Goal: Task Accomplishment & Management: Use online tool/utility

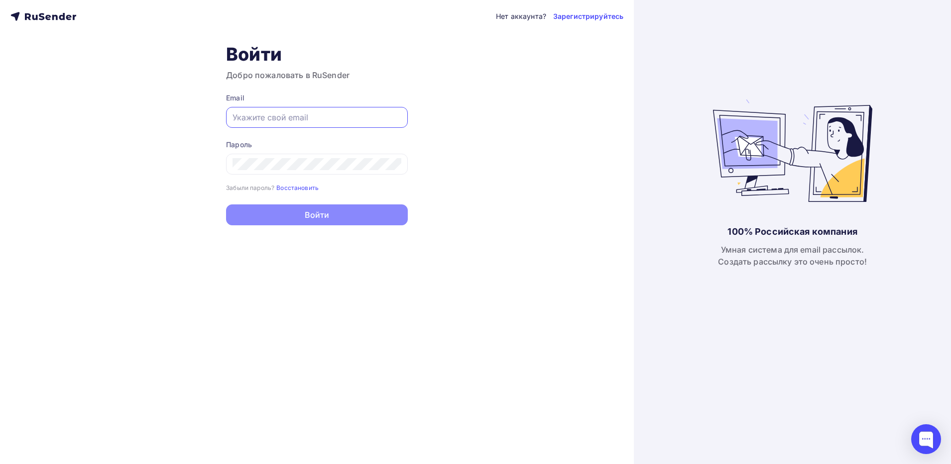
click at [266, 115] on input "text" at bounding box center [316, 117] width 169 height 12
type input "[EMAIL_ADDRESS][DOMAIN_NAME]"
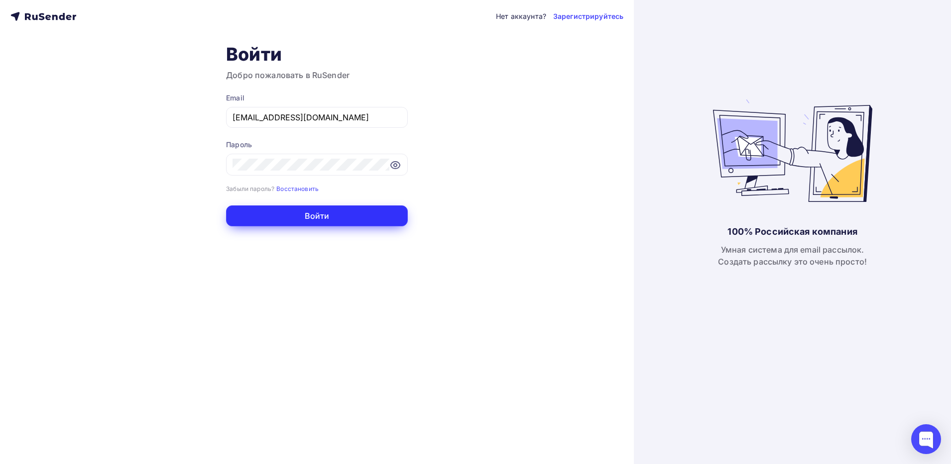
click at [281, 218] on button "Войти" at bounding box center [317, 216] width 182 height 21
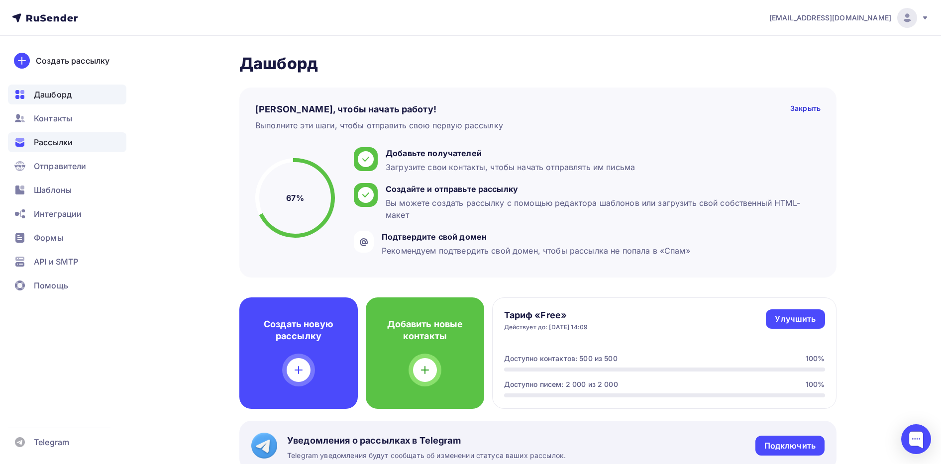
click at [64, 148] on div "Рассылки" at bounding box center [67, 142] width 118 height 20
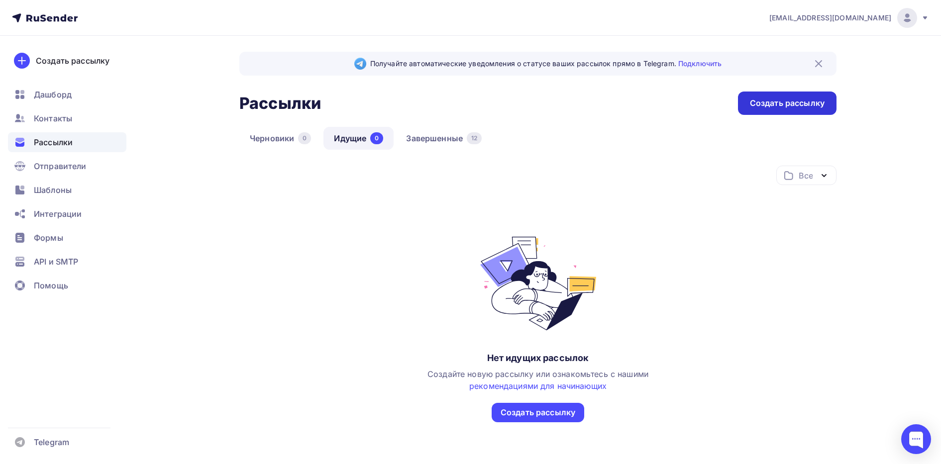
click at [762, 105] on div "Создать рассылку" at bounding box center [787, 103] width 75 height 11
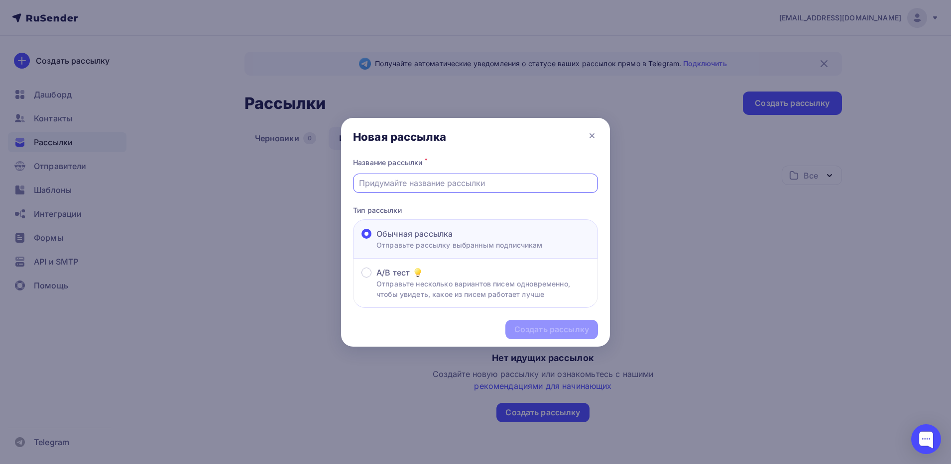
click at [420, 187] on input "text" at bounding box center [475, 183] width 233 height 12
